Goal: Task Accomplishment & Management: Use online tool/utility

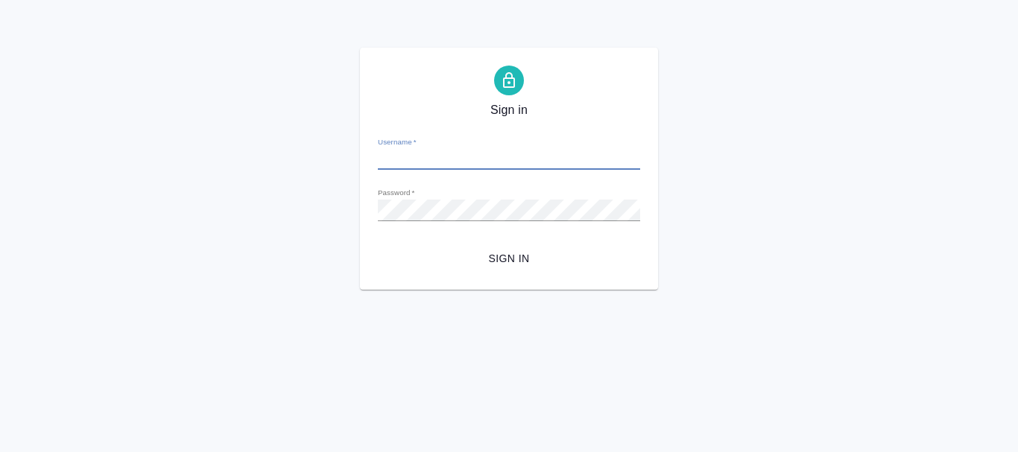
type input "[PERSON_NAME][EMAIL_ADDRESS][DOMAIN_NAME]"
click at [502, 254] on span "Sign in" at bounding box center [509, 259] width 238 height 19
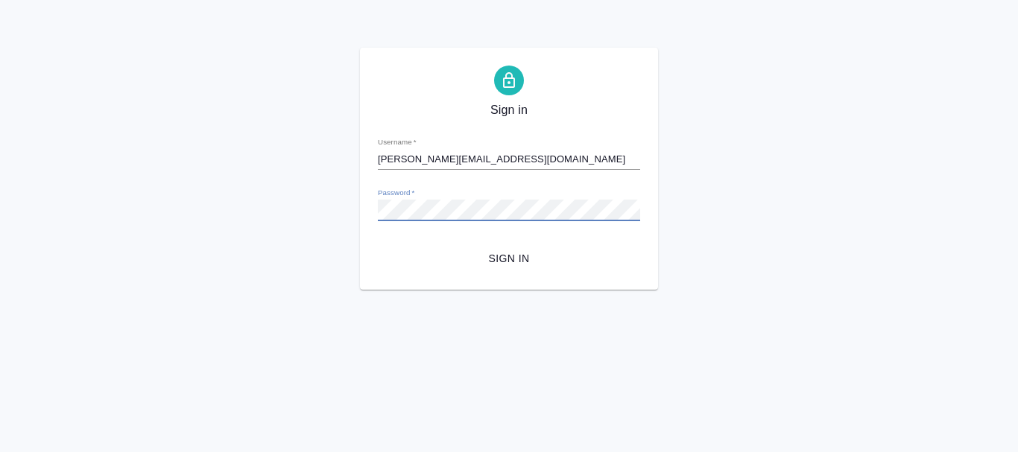
click at [241, 200] on div "Sign in Username   * v.gusakov@awatera.com Password   * urlPath   * / Sign in" at bounding box center [509, 169] width 1018 height 242
click at [378, 245] on button "Sign in" at bounding box center [509, 259] width 262 height 28
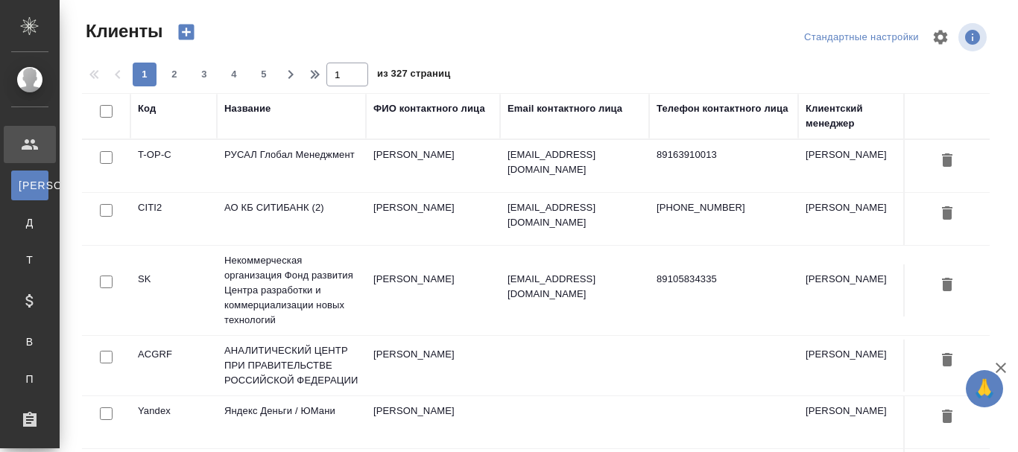
select select "RU"
